Goal: Task Accomplishment & Management: Use online tool/utility

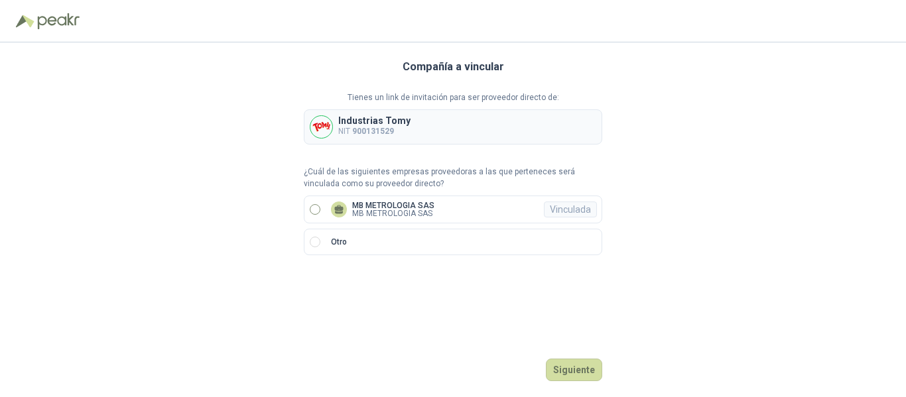
click at [321, 211] on label "MB METROLOGIA SAS MB METROLOGIA SAS Vinculada" at bounding box center [453, 210] width 298 height 28
click at [575, 371] on button "Ingresar" at bounding box center [576, 370] width 52 height 23
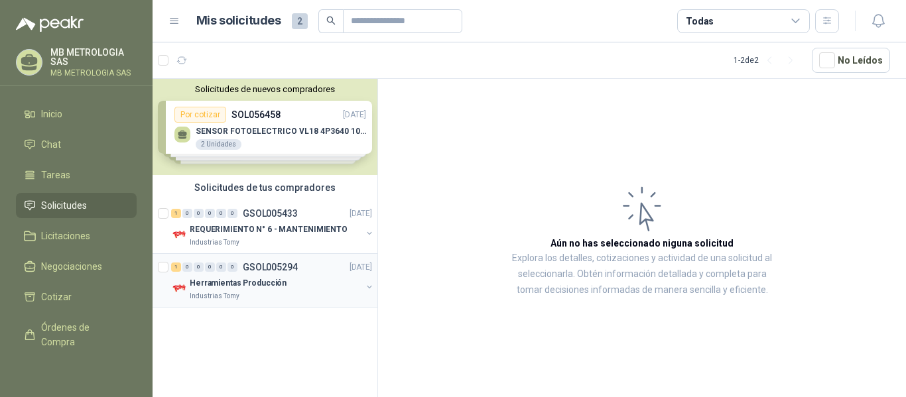
click at [272, 286] on p "Herramientas Producción" at bounding box center [238, 283] width 97 height 13
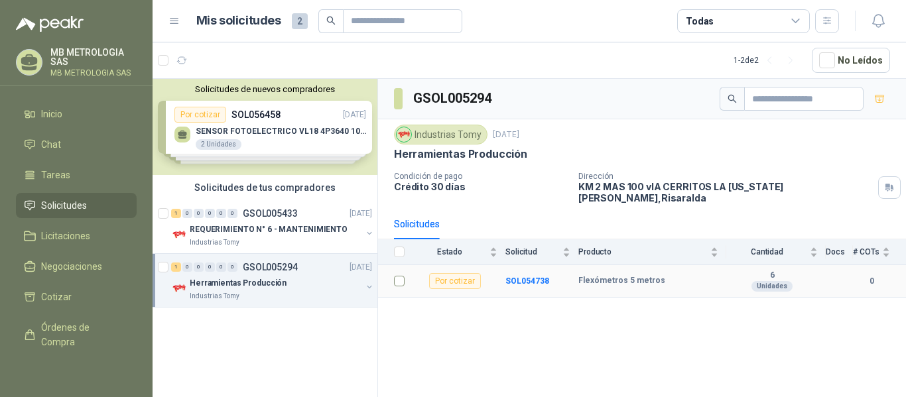
click at [406, 273] on td at bounding box center [395, 281] width 34 height 32
click at [522, 276] on b "SOL054738" at bounding box center [527, 280] width 44 height 9
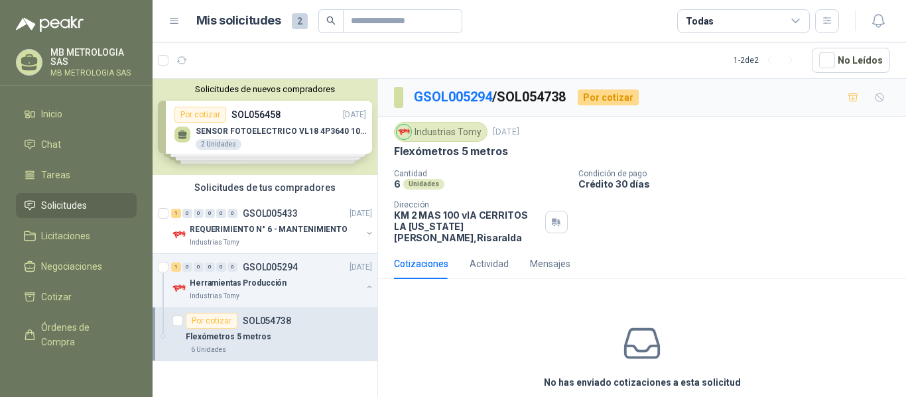
scroll to position [46, 0]
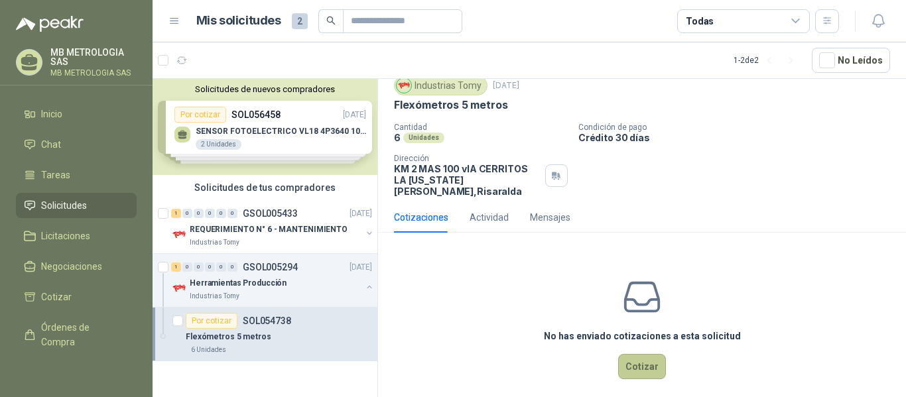
click at [644, 354] on button "Cotizar" at bounding box center [642, 366] width 48 height 25
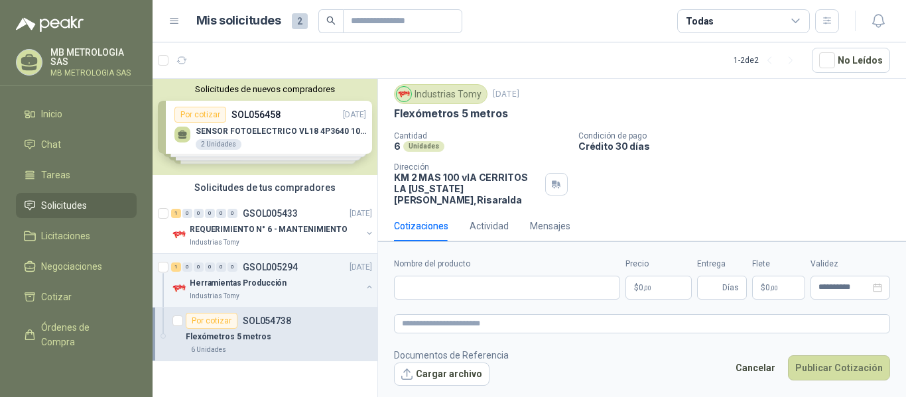
scroll to position [37, 0]
click at [481, 292] on input "Nombre del producto" at bounding box center [507, 288] width 226 height 24
type input "**********"
click at [671, 282] on p "$ 0 ,00" at bounding box center [658, 288] width 66 height 24
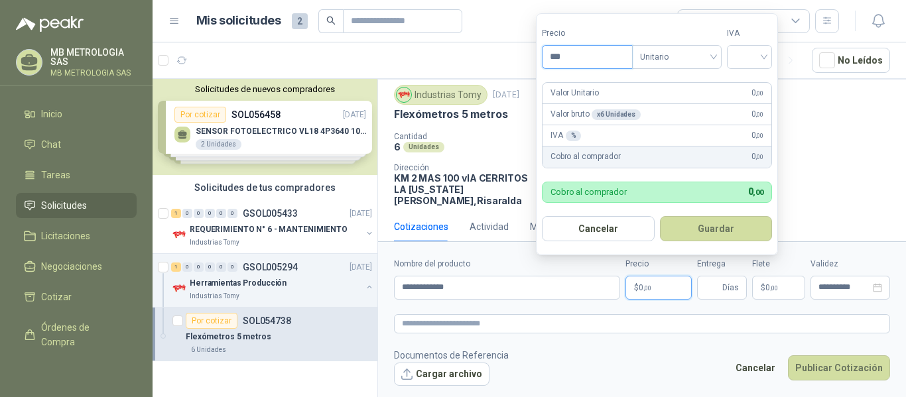
click at [573, 52] on input "***" at bounding box center [587, 57] width 90 height 23
click at [658, 60] on span "Unitario" at bounding box center [677, 57] width 74 height 20
type input "*********"
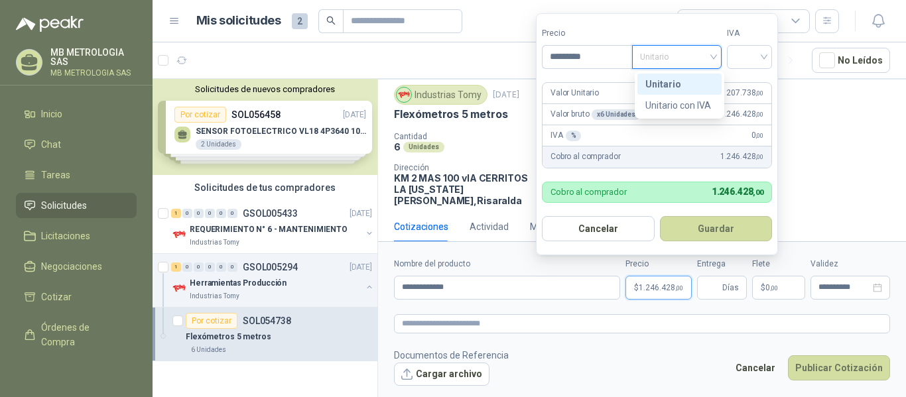
click at [674, 78] on div "Unitario" at bounding box center [679, 84] width 68 height 15
click at [747, 59] on input "search" at bounding box center [749, 56] width 29 height 20
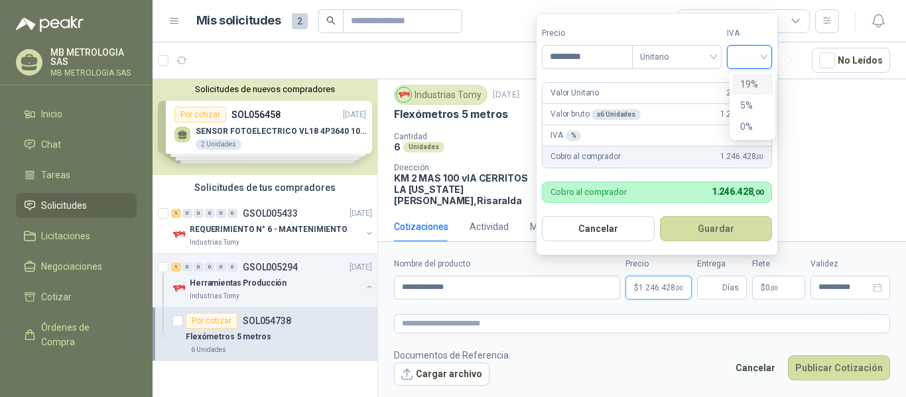
click at [751, 82] on div "19%" at bounding box center [752, 84] width 25 height 15
click at [614, 115] on div "x 6 Unidades" at bounding box center [615, 114] width 49 height 11
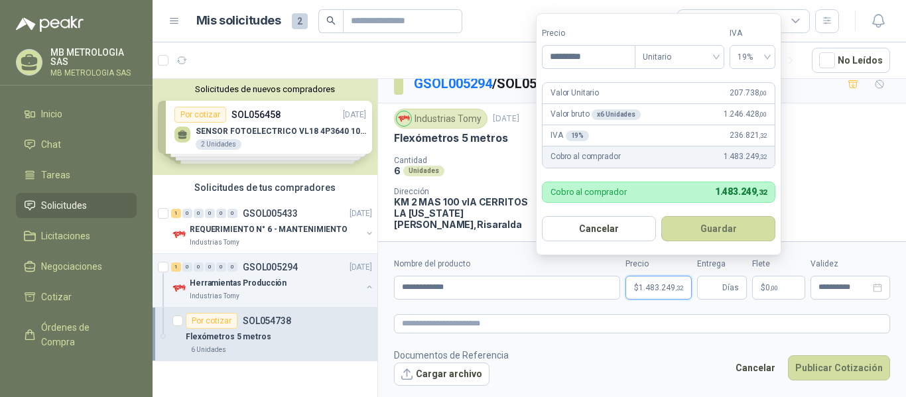
scroll to position [0, 0]
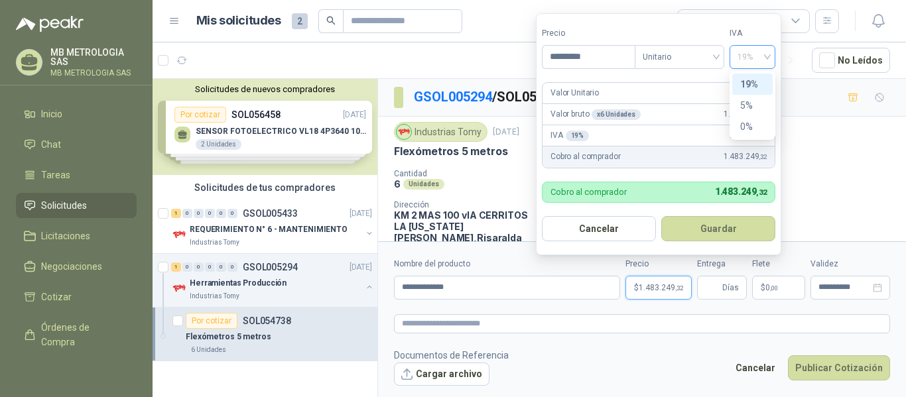
click at [754, 54] on span "19%" at bounding box center [752, 57] width 30 height 20
click at [688, 58] on span "Unitario" at bounding box center [679, 57] width 74 height 20
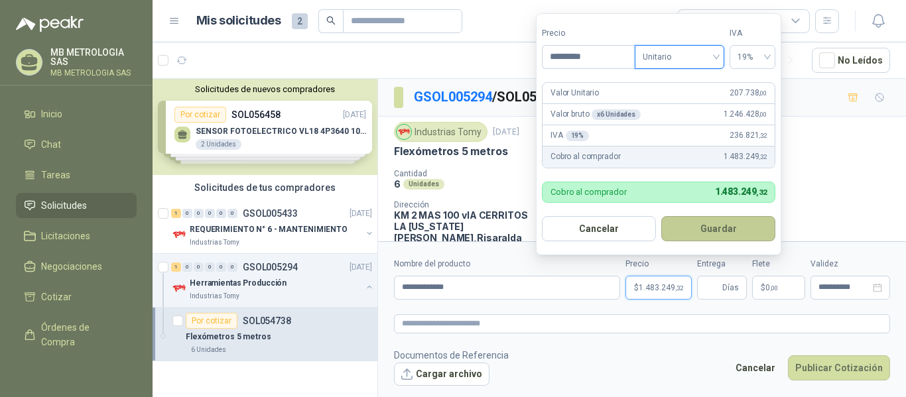
click at [705, 229] on button "Guardar" at bounding box center [718, 228] width 114 height 25
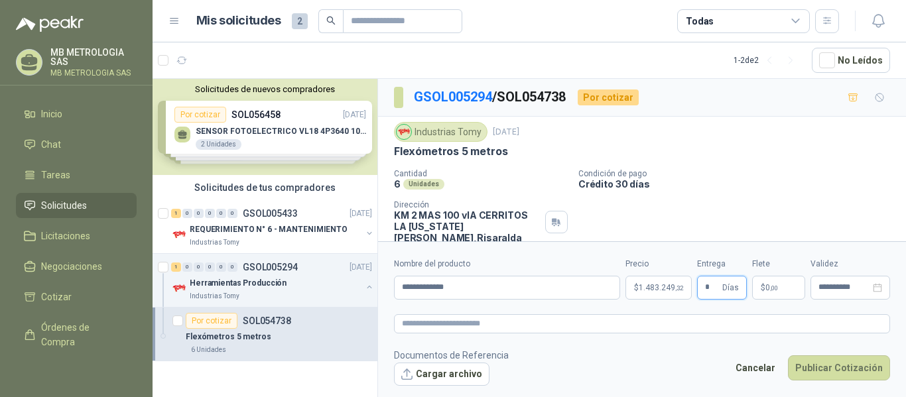
type input "*"
click at [767, 292] on span "0 ,00" at bounding box center [771, 288] width 13 height 8
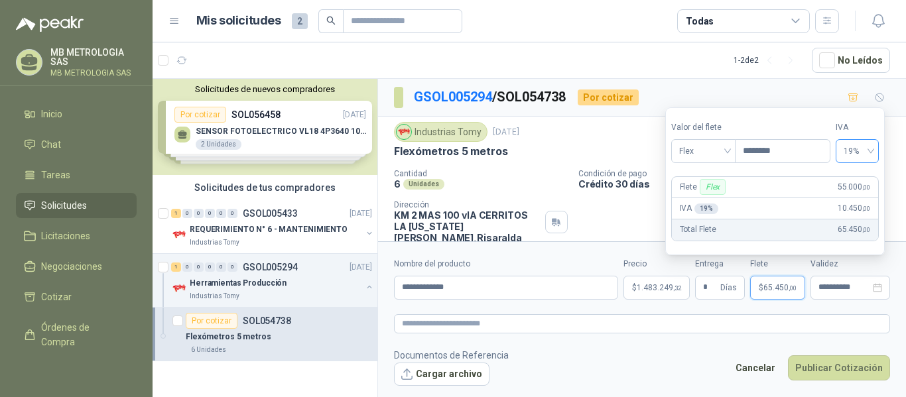
click at [870, 150] on span "19%" at bounding box center [856, 151] width 27 height 20
type input "********"
click at [865, 180] on div "19%" at bounding box center [863, 179] width 21 height 15
click at [770, 151] on input "********" at bounding box center [782, 151] width 94 height 23
click at [871, 152] on span "19%" at bounding box center [856, 151] width 27 height 20
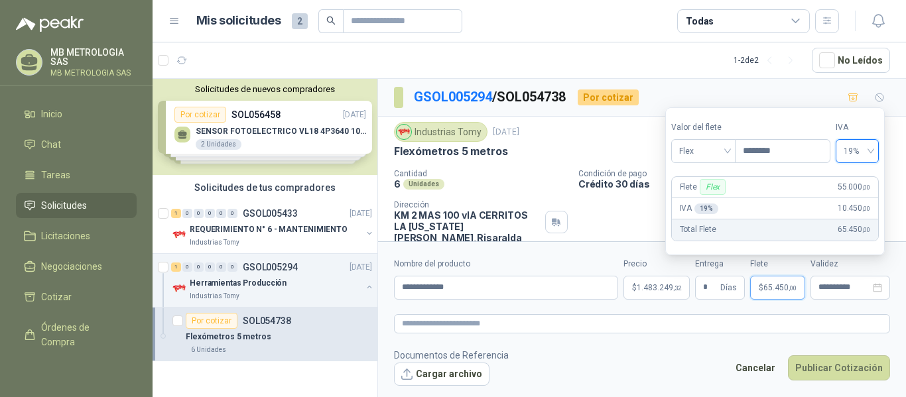
click at [871, 152] on span "19%" at bounding box center [856, 151] width 27 height 20
click at [743, 114] on section "Valor del [PERSON_NAME] Flex Precio ******** IVA 19% 19% [PERSON_NAME] Flex 55.…" at bounding box center [774, 181] width 219 height 148
click at [761, 89] on div "GSOL005294 / SOL054738 Por cotizar" at bounding box center [642, 98] width 528 height 38
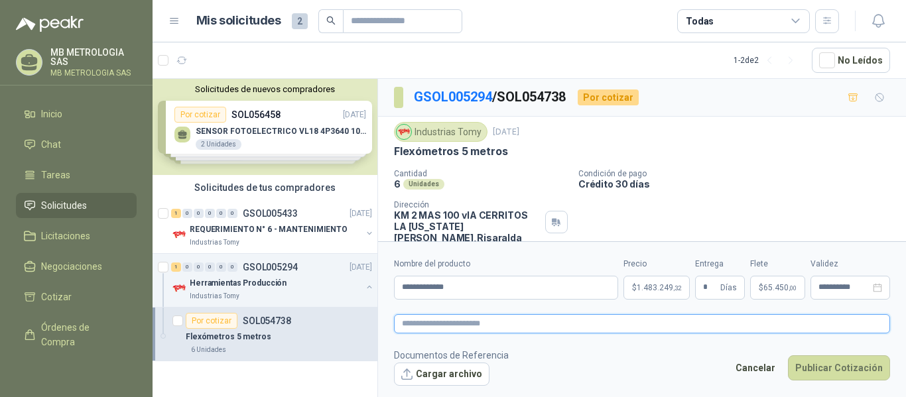
click at [467, 323] on textarea at bounding box center [642, 323] width 496 height 19
click at [479, 325] on textarea at bounding box center [642, 323] width 496 height 19
paste textarea "**********"
type textarea "**********"
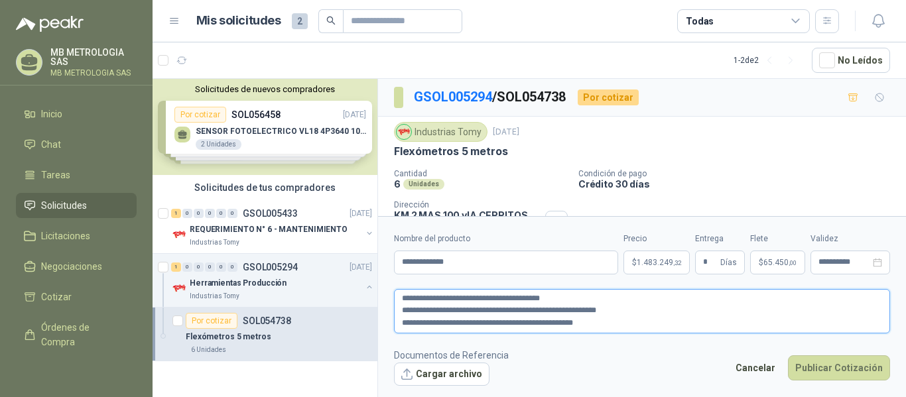
type textarea "**********"
click at [634, 323] on textarea "**********" at bounding box center [642, 311] width 496 height 44
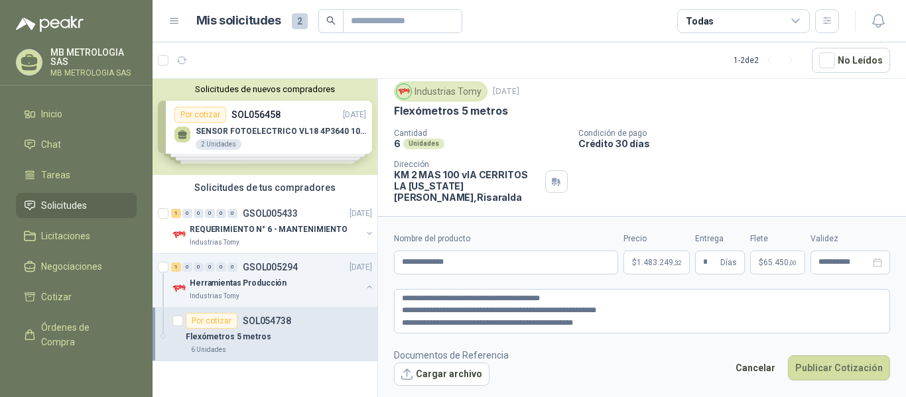
scroll to position [62, 0]
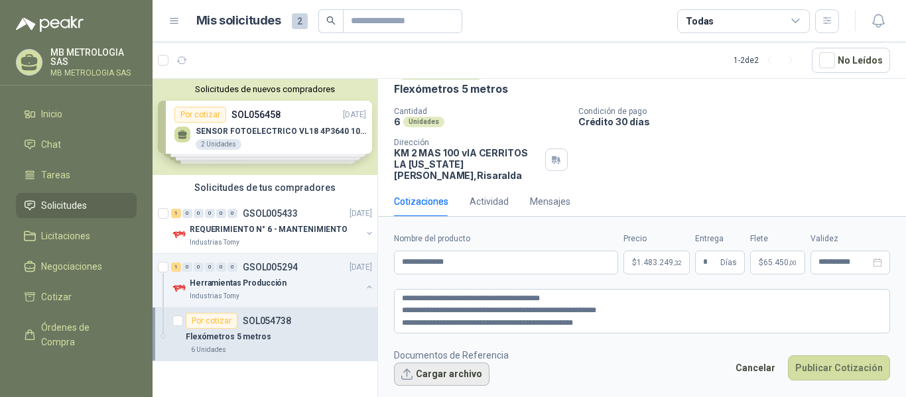
click at [442, 366] on button "Cargar archivo" at bounding box center [441, 375] width 95 height 24
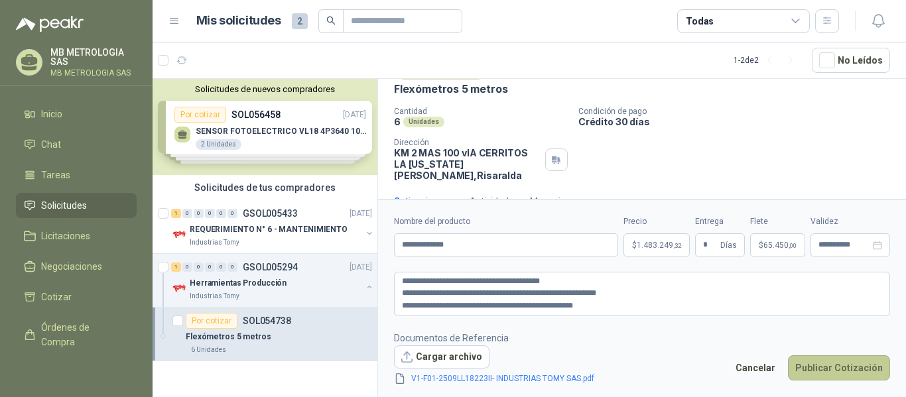
click at [804, 367] on button "Publicar Cotización" at bounding box center [839, 367] width 102 height 25
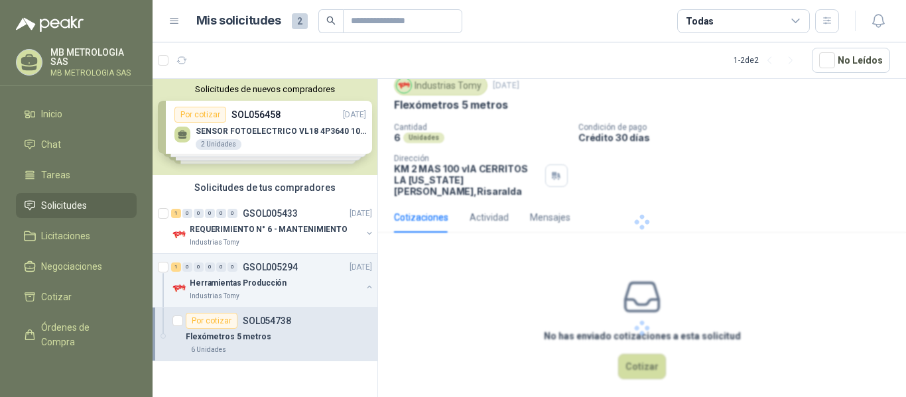
scroll to position [0, 0]
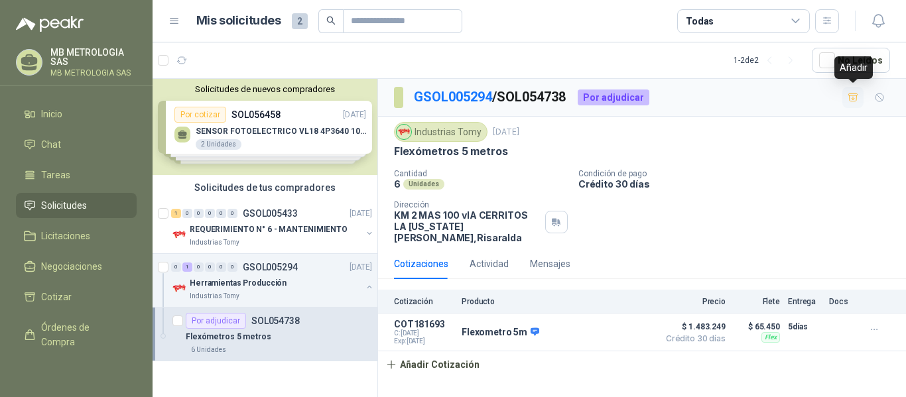
click at [856, 96] on icon "button" at bounding box center [852, 97] width 11 height 11
click at [790, 168] on div "Industrias Tomy [DATE] Flexómetros 5 metros Cantidad 6 Unidades Condición de pa…" at bounding box center [642, 182] width 496 height 121
click at [262, 139] on div "Solicitudes de nuevos compradores Por cotizar SOL056458 [DATE] SENSOR FOTOELECT…" at bounding box center [264, 127] width 225 height 96
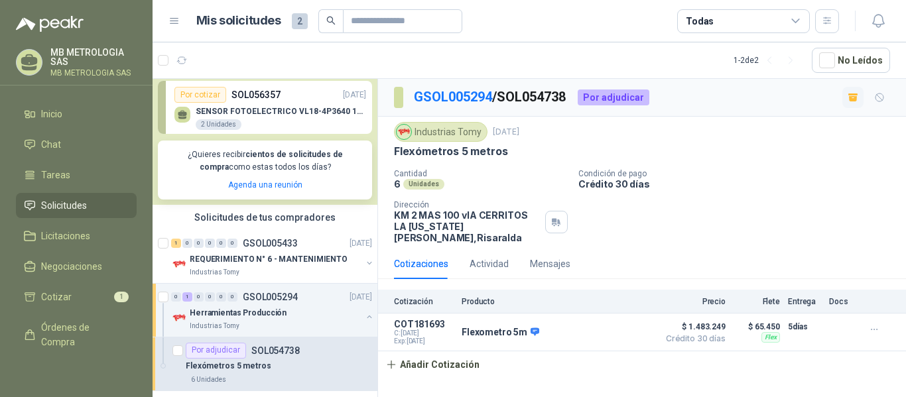
scroll to position [208, 0]
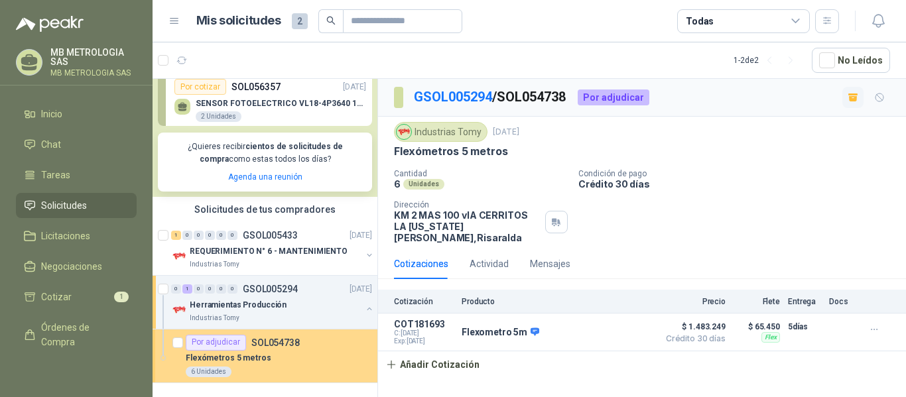
click at [273, 351] on div "Flexómetros 5 metros" at bounding box center [279, 359] width 186 height 16
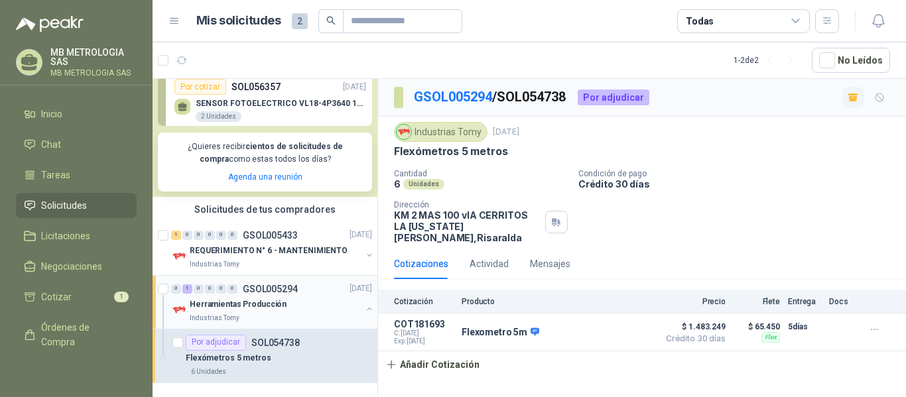
click at [278, 291] on p "GSOL005294" at bounding box center [270, 288] width 55 height 9
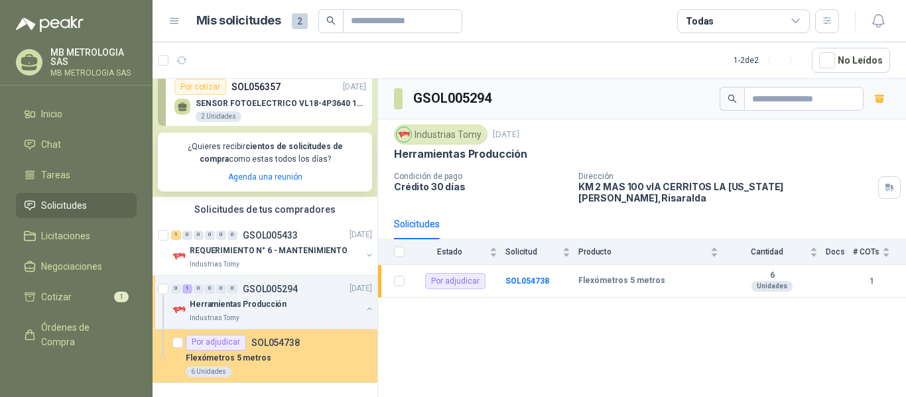
click at [270, 357] on div "Flexómetros 5 metros" at bounding box center [279, 359] width 186 height 16
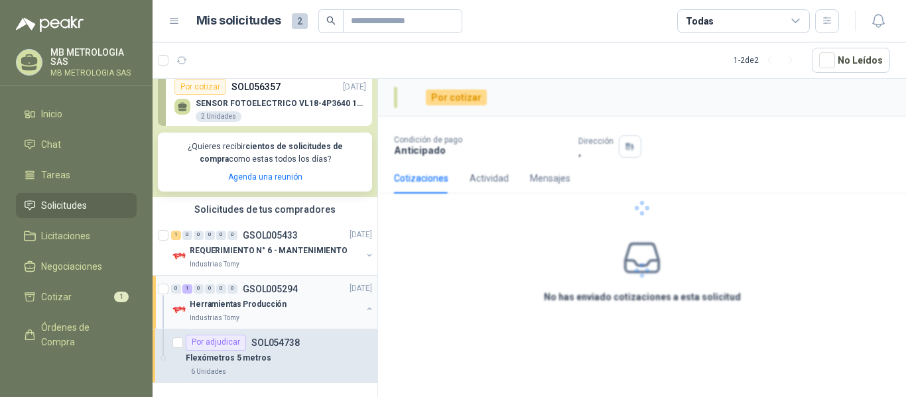
click at [274, 314] on div "Industrias Tomy" at bounding box center [276, 318] width 172 height 11
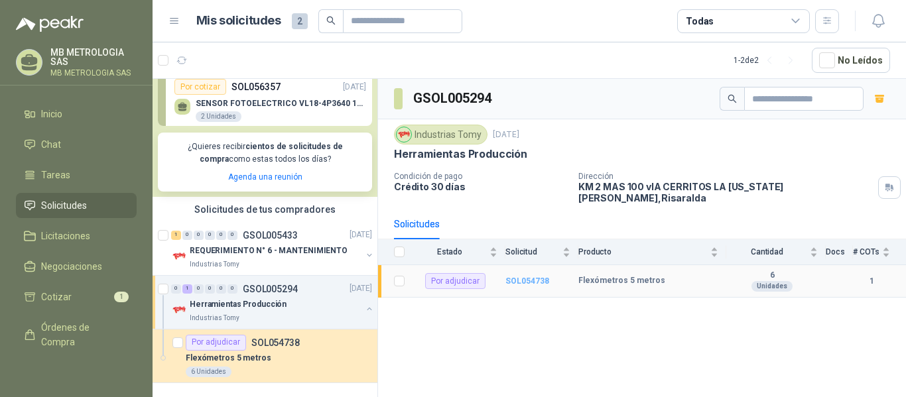
click at [535, 276] on b "SOL054738" at bounding box center [527, 280] width 44 height 9
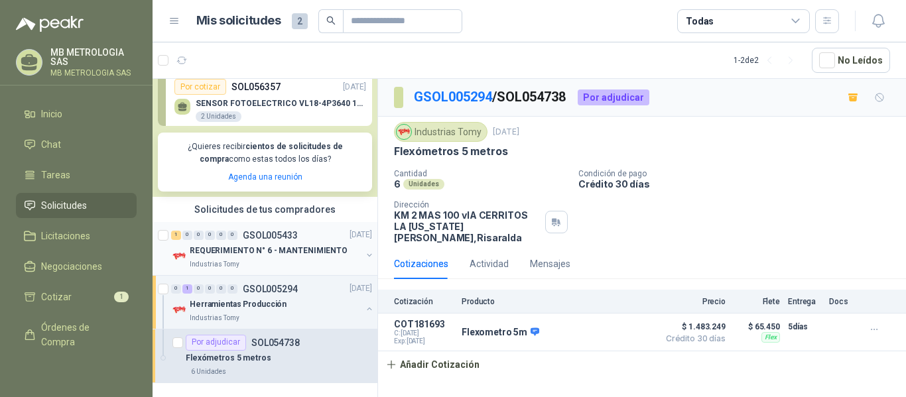
click at [258, 248] on p "REQUERIMIENTO N° 6 - MANTENIMIENTO" at bounding box center [269, 251] width 158 height 13
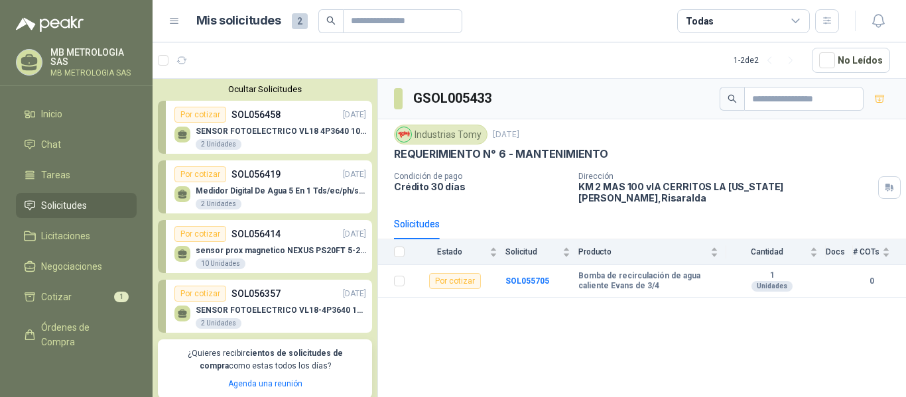
click at [263, 113] on p "SOL056458" at bounding box center [255, 114] width 49 height 15
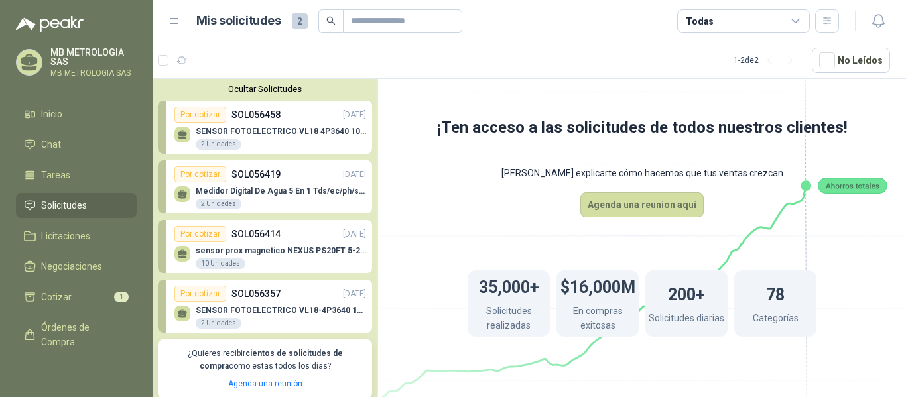
click at [269, 134] on p "SENSOR FOTOELECTRICO VL18 4P3640 10 30 V" at bounding box center [281, 131] width 170 height 9
click at [237, 129] on p "SENSOR FOTOELECTRICO VL18 4P3640 10 30 V" at bounding box center [281, 131] width 170 height 9
click at [278, 194] on p "Medidor Digital De Agua 5 En 1 Tds/ec/ph/salinidad/temperatu" at bounding box center [281, 190] width 170 height 9
click at [265, 244] on div "sensor prox magnetico NEXUS PS20FT 5-240 10 Unidades" at bounding box center [270, 256] width 192 height 28
click at [265, 249] on p "sensor prox magnetico NEXUS PS20FT 5-240" at bounding box center [281, 250] width 170 height 9
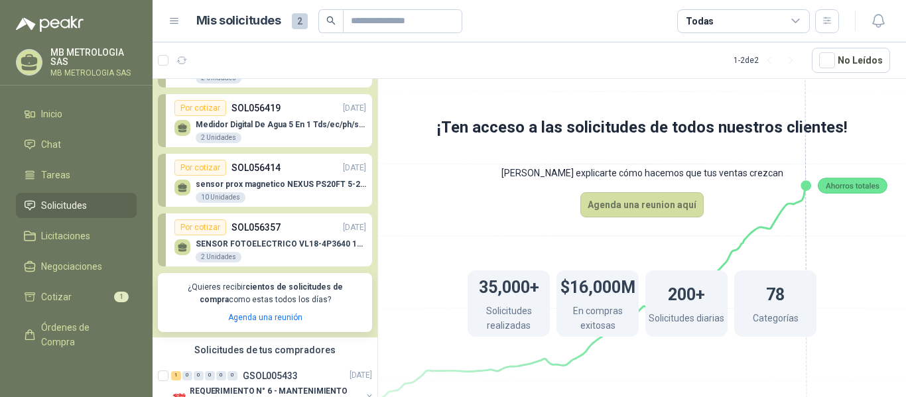
click at [250, 240] on p "SENSOR FOTOELECTRICO VL18-4P3640 10-30" at bounding box center [281, 243] width 170 height 9
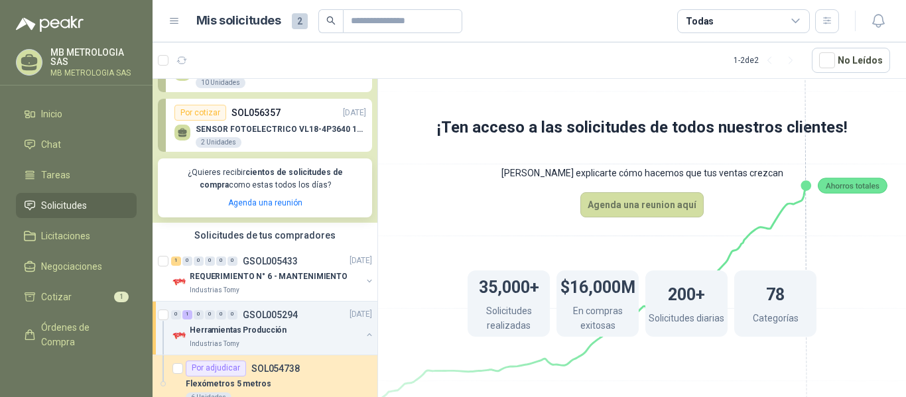
scroll to position [208, 0]
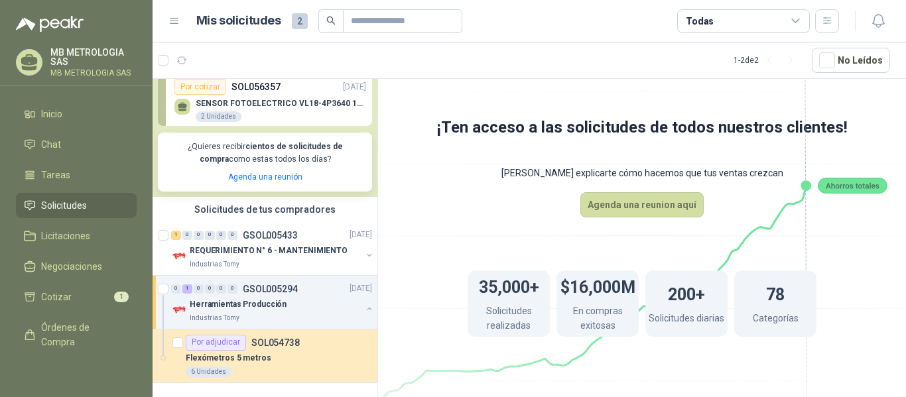
click at [50, 207] on span "Solicitudes" at bounding box center [64, 205] width 46 height 15
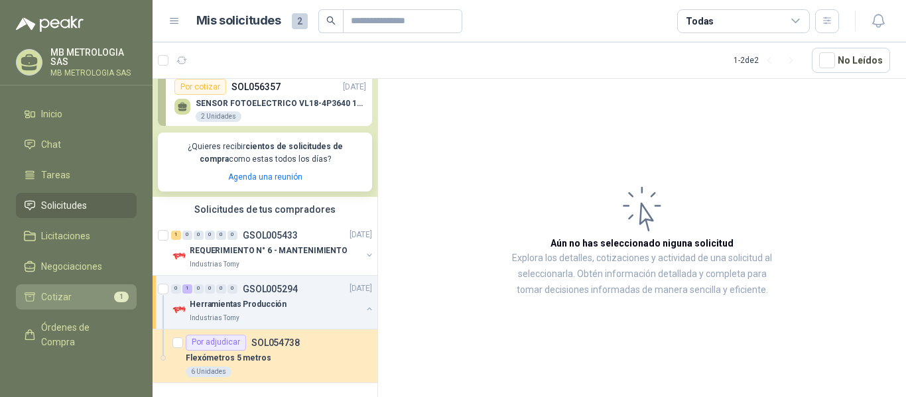
click at [69, 291] on span "Cotizar" at bounding box center [56, 297] width 30 height 15
